Goal: Find contact information: Find contact information

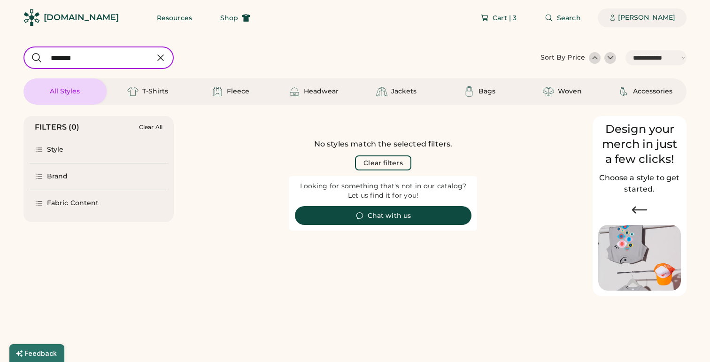
select select "*****"
click at [626, 20] on div "[PERSON_NAME]" at bounding box center [646, 17] width 57 height 9
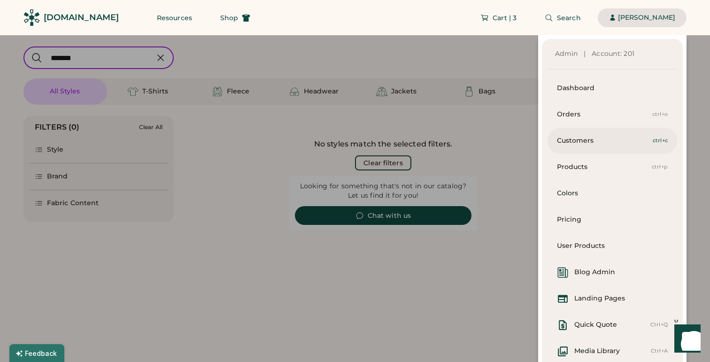
click at [585, 137] on div "Customers" at bounding box center [605, 140] width 96 height 9
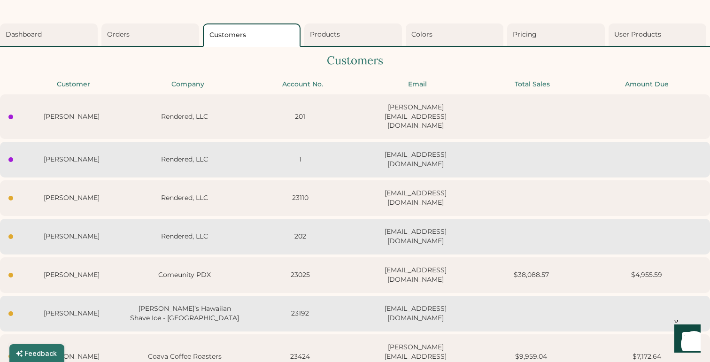
scroll to position [29, 0]
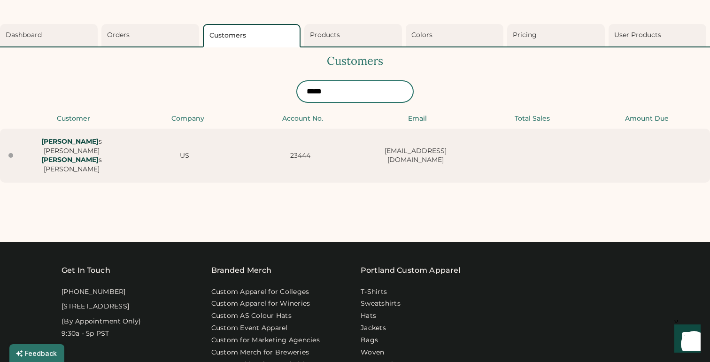
type input "*****"
click at [106, 148] on div "[PERSON_NAME] [PERSON_NAME]" at bounding box center [71, 155] width 105 height 37
select select "****"
select select "*******"
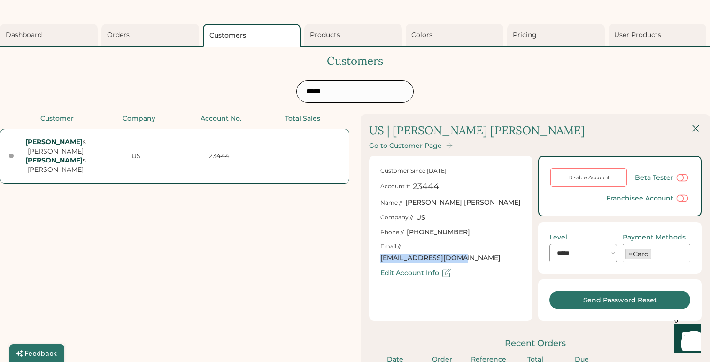
drag, startPoint x: 481, startPoint y: 248, endPoint x: 403, endPoint y: 250, distance: 78.0
click at [403, 250] on div "Email // [EMAIL_ADDRESS][DOMAIN_NAME]" at bounding box center [450, 253] width 141 height 20
copy div "[EMAIL_ADDRESS][DOMAIN_NAME]"
click at [386, 145] on div "Go to Customer Page" at bounding box center [405, 146] width 73 height 8
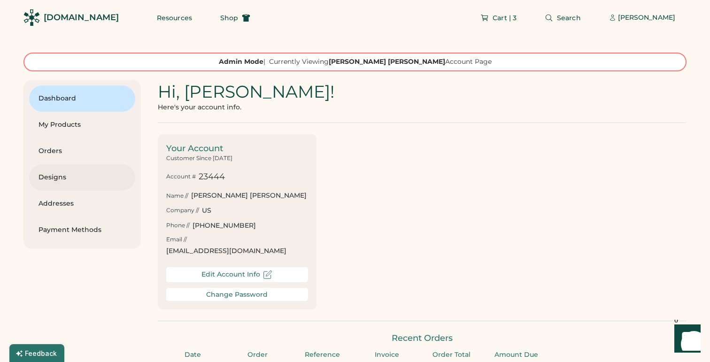
click at [82, 178] on div "Designs" at bounding box center [81, 177] width 87 height 9
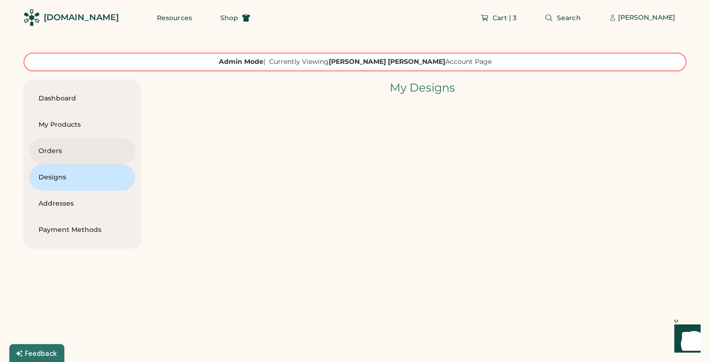
click at [92, 154] on div "Orders" at bounding box center [81, 150] width 87 height 9
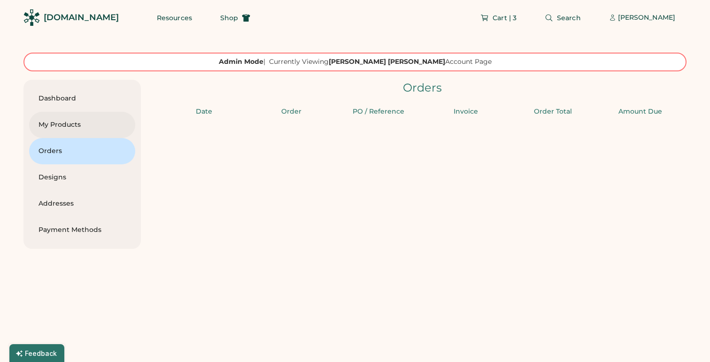
click at [92, 130] on div "My Products" at bounding box center [81, 125] width 87 height 26
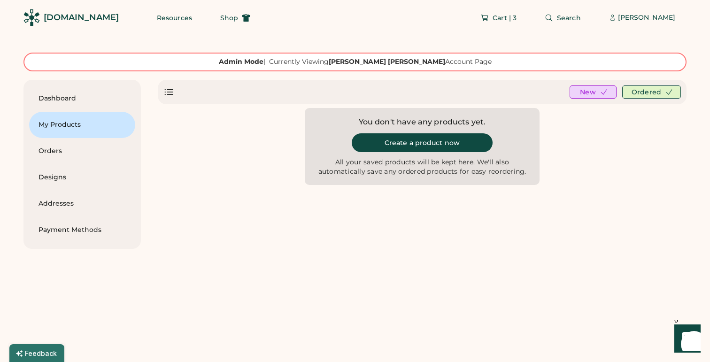
scroll to position [1, 0]
click at [442, 215] on div "Dashboard My Products Orders Designs Addresses Payment Methods Hi, Gladys Johns…" at bounding box center [354, 163] width 663 height 169
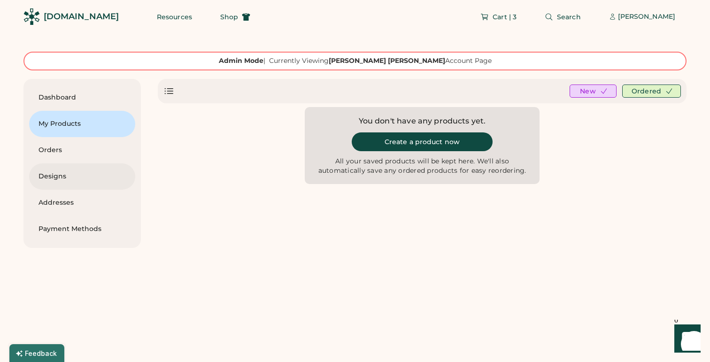
click at [67, 180] on div "Designs" at bounding box center [81, 176] width 87 height 9
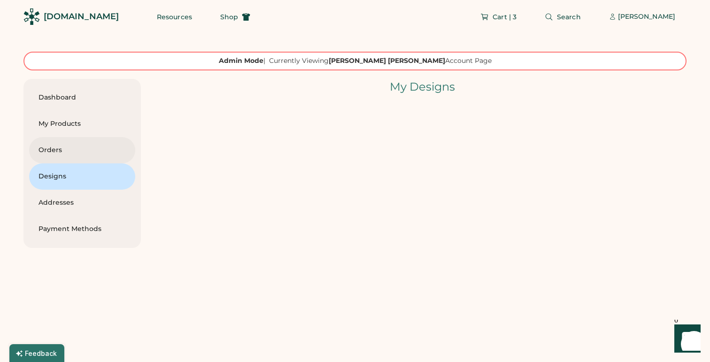
click at [69, 155] on div "Orders" at bounding box center [81, 150] width 87 height 26
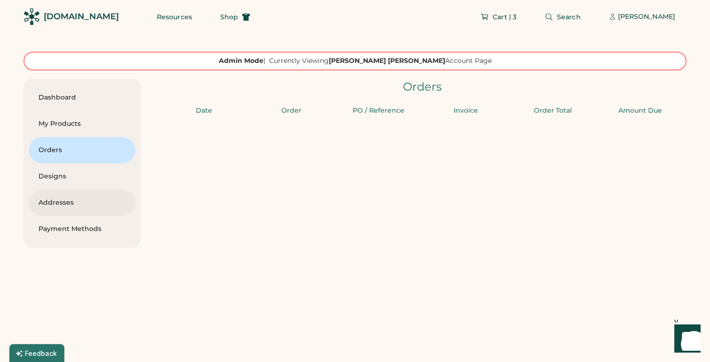
click at [68, 198] on div "Addresses" at bounding box center [81, 203] width 87 height 26
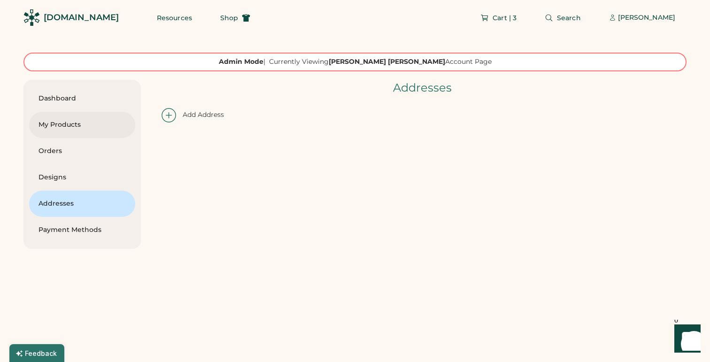
click at [72, 125] on div "My Products" at bounding box center [81, 124] width 87 height 9
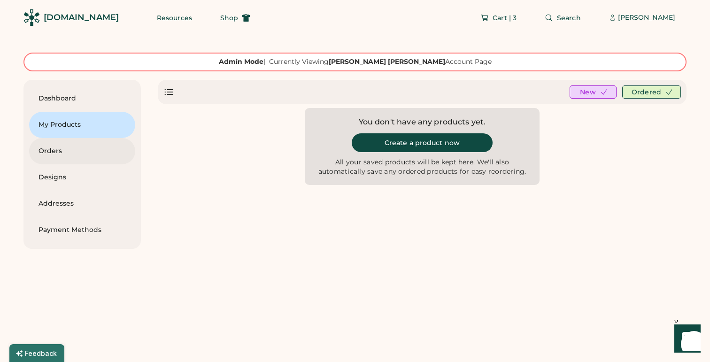
click at [76, 153] on div "Orders" at bounding box center [81, 150] width 87 height 9
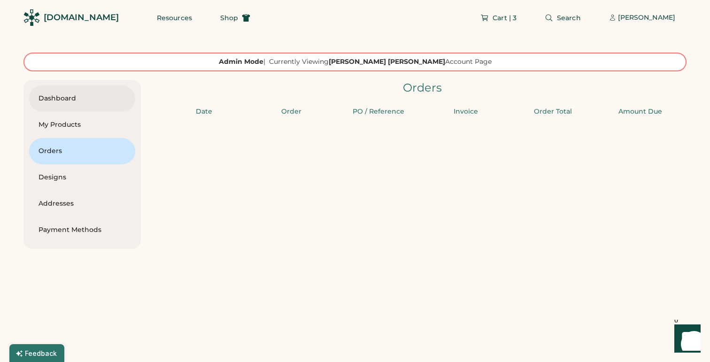
click at [71, 100] on div "Dashboard" at bounding box center [81, 98] width 87 height 9
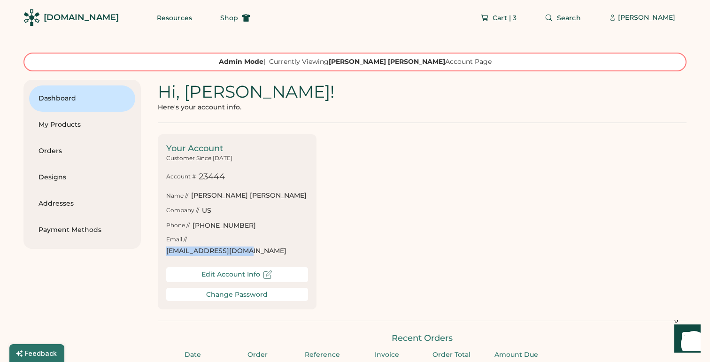
drag, startPoint x: 272, startPoint y: 241, endPoint x: 189, endPoint y: 244, distance: 83.2
click at [189, 244] on div "Email // [EMAIL_ADDRESS][DOMAIN_NAME]" at bounding box center [237, 246] width 142 height 20
copy div "[EMAIL_ADDRESS][DOMAIN_NAME]"
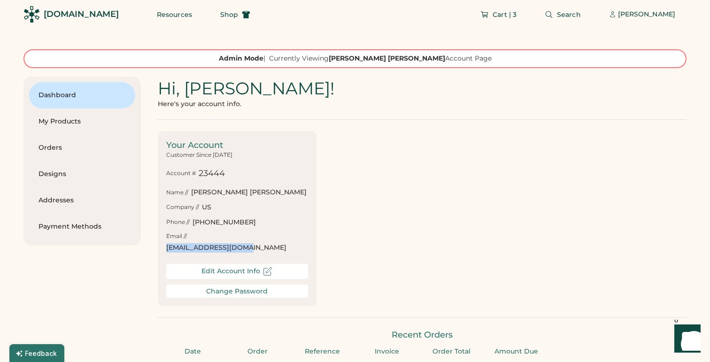
scroll to position [6, 0]
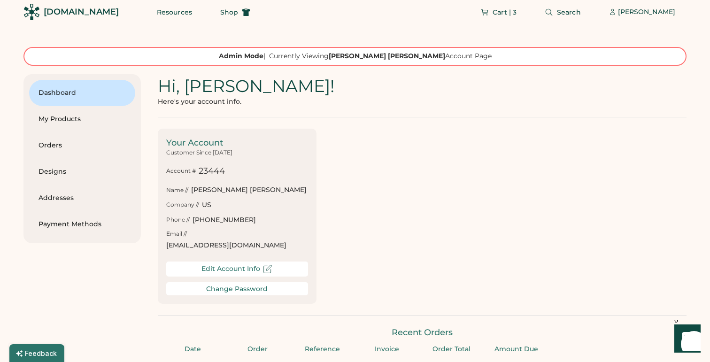
click at [238, 223] on div "[PHONE_NUMBER]" at bounding box center [223, 220] width 63 height 9
drag, startPoint x: 239, startPoint y: 220, endPoint x: 192, endPoint y: 221, distance: 47.4
click at [192, 221] on div "Phone // (218) 753-2703" at bounding box center [237, 220] width 142 height 9
copy div "[PHONE_NUMBER]"
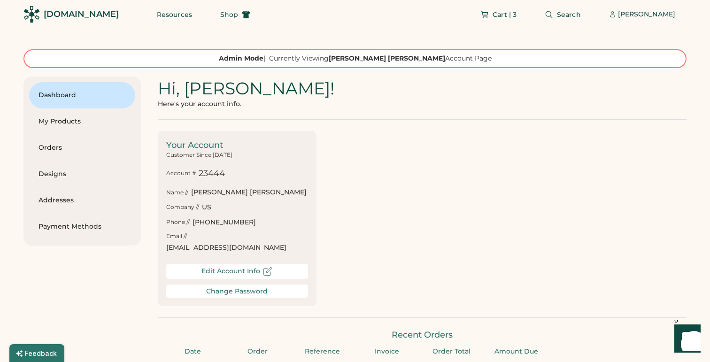
click at [267, 243] on div "[EMAIL_ADDRESS][DOMAIN_NAME]" at bounding box center [226, 247] width 120 height 9
drag, startPoint x: 283, startPoint y: 239, endPoint x: 191, endPoint y: 241, distance: 92.5
click at [191, 241] on div "Email // [EMAIL_ADDRESS][DOMAIN_NAME]" at bounding box center [237, 242] width 142 height 20
copy div "[EMAIL_ADDRESS][DOMAIN_NAME]"
